Goal: Task Accomplishment & Management: Manage account settings

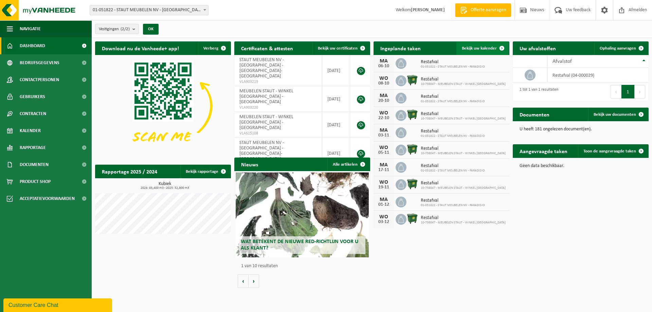
click at [470, 47] on span "Bekijk uw kalender" at bounding box center [479, 48] width 35 height 4
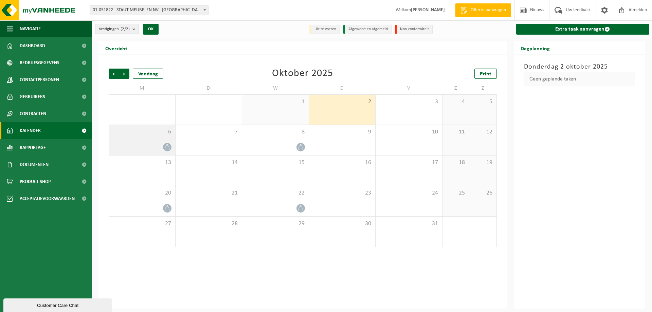
click at [166, 146] on icon at bounding box center [167, 147] width 6 height 6
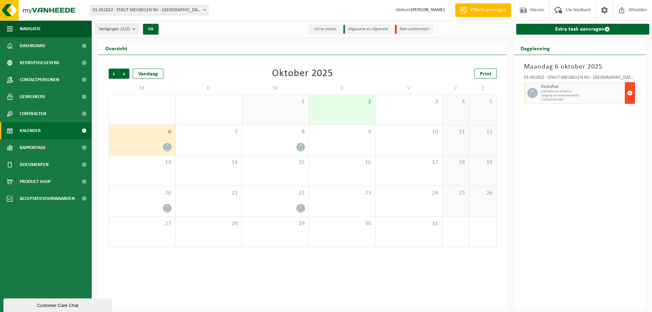
click at [629, 93] on span "button" at bounding box center [629, 93] width 5 height 14
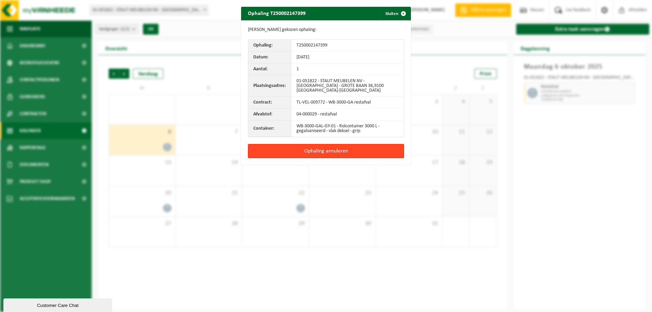
click at [331, 145] on button "Ophaling annuleren" at bounding box center [326, 151] width 156 height 14
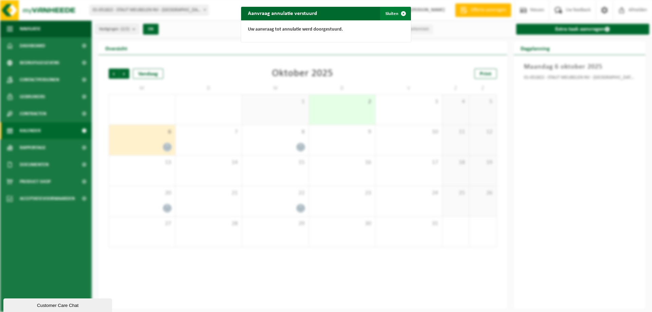
click at [399, 14] on span "button" at bounding box center [403, 14] width 14 height 14
